Goal: Task Accomplishment & Management: Manage account settings

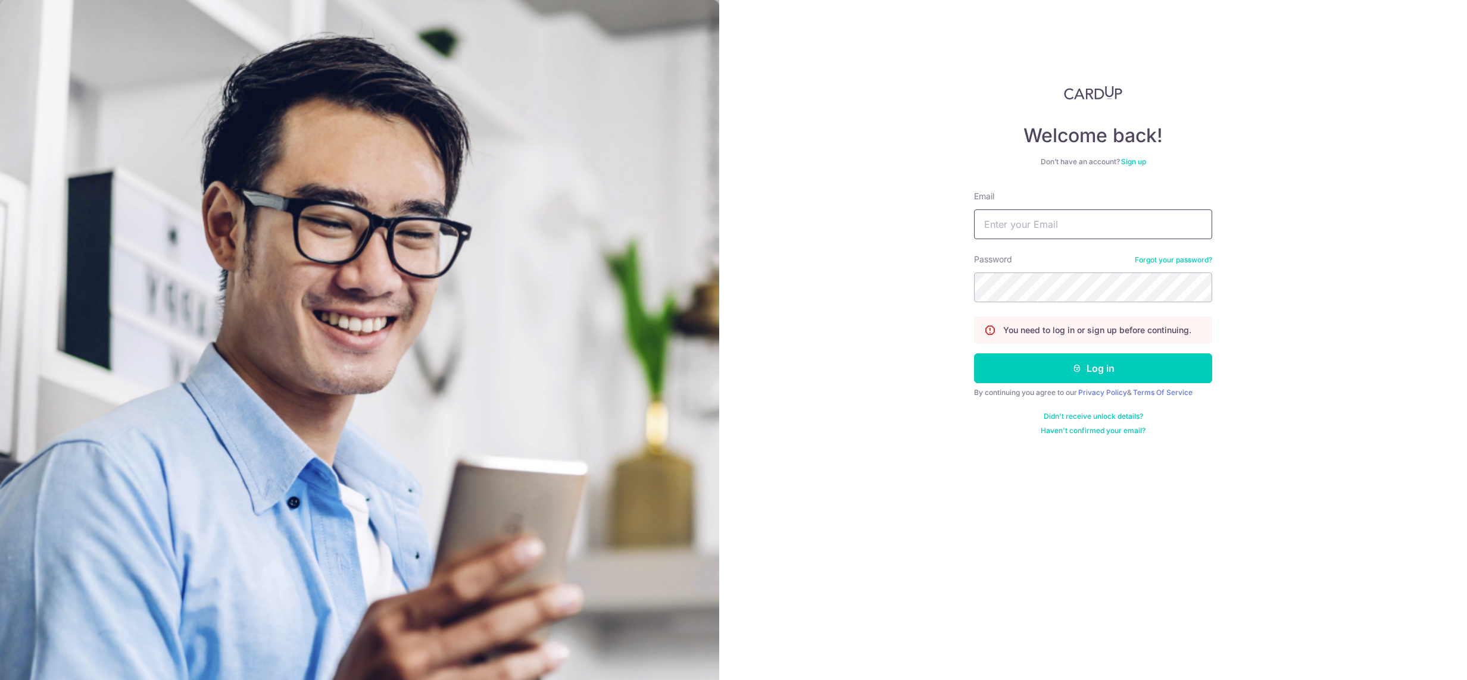
click at [1094, 228] on input "Email" at bounding box center [1093, 225] width 238 height 30
click at [1091, 233] on input "Email" at bounding box center [1093, 225] width 238 height 30
type input "[DEMOGRAPHIC_DATA][EMAIL_ADDRESS][DOMAIN_NAME]"
click at [974, 354] on button "Log in" at bounding box center [1093, 369] width 238 height 30
